Goal: Task Accomplishment & Management: Use online tool/utility

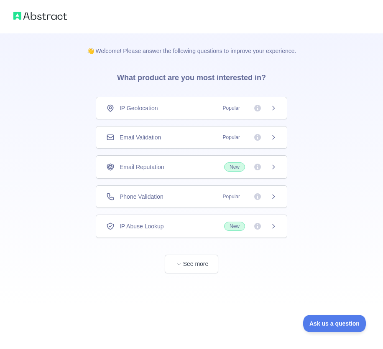
click at [188, 137] on div "Email Validation Popular" at bounding box center [191, 137] width 170 height 8
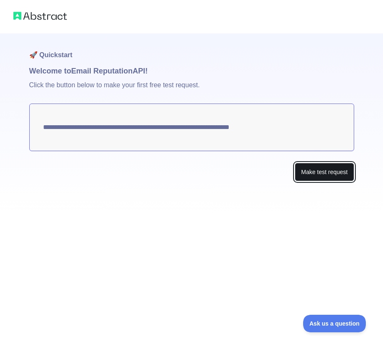
click at [314, 170] on button "Make test request" at bounding box center [324, 172] width 59 height 19
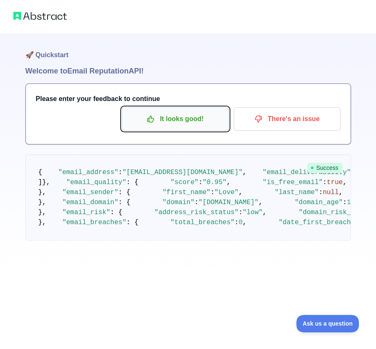
click at [187, 124] on p "It looks good!" at bounding box center [175, 119] width 94 height 14
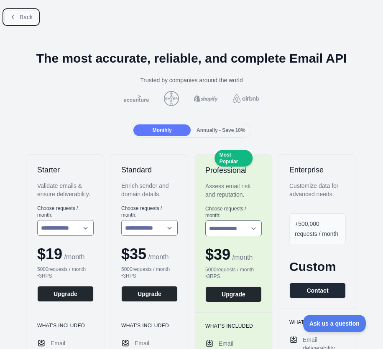
click at [30, 15] on span "Back" at bounding box center [26, 17] width 13 height 7
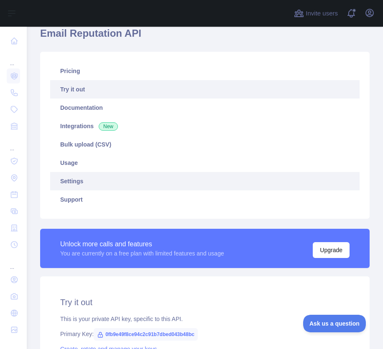
scroll to position [42, 0]
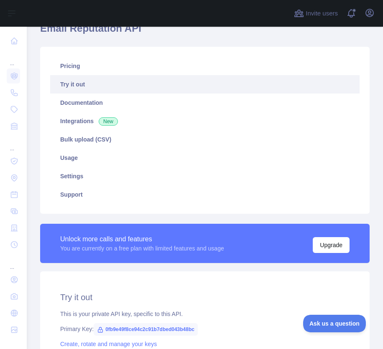
click at [179, 324] on span "0fb9e49f8ce94c2c91b7dbed043b48bc" at bounding box center [146, 329] width 104 height 13
copy span "0fb9e49f8ce94c2c91b7dbed043b48bc"
